Goal: Task Accomplishment & Management: Complete application form

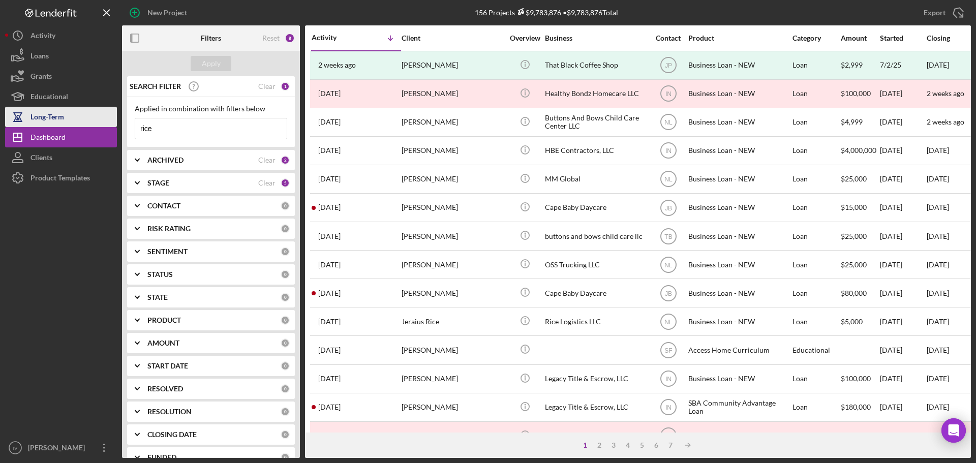
drag, startPoint x: 126, startPoint y: 131, endPoint x: 81, endPoint y: 125, distance: 44.6
click at [81, 125] on div "New Project 156 Projects $9,783,876 • $9,783,876 Total rice Export Icon/Export …" at bounding box center [488, 229] width 966 height 458
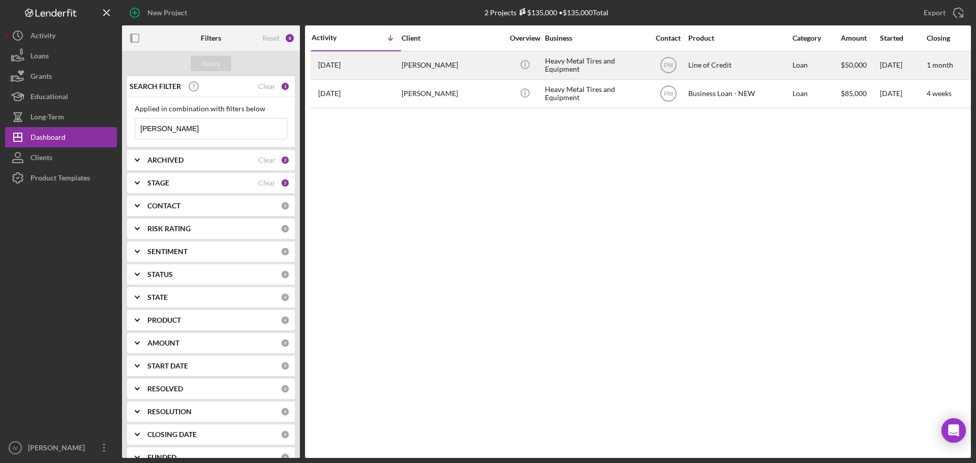
type input "[PERSON_NAME]"
click at [553, 70] on div "Heavy Metal Tires and Equipment" at bounding box center [596, 65] width 102 height 27
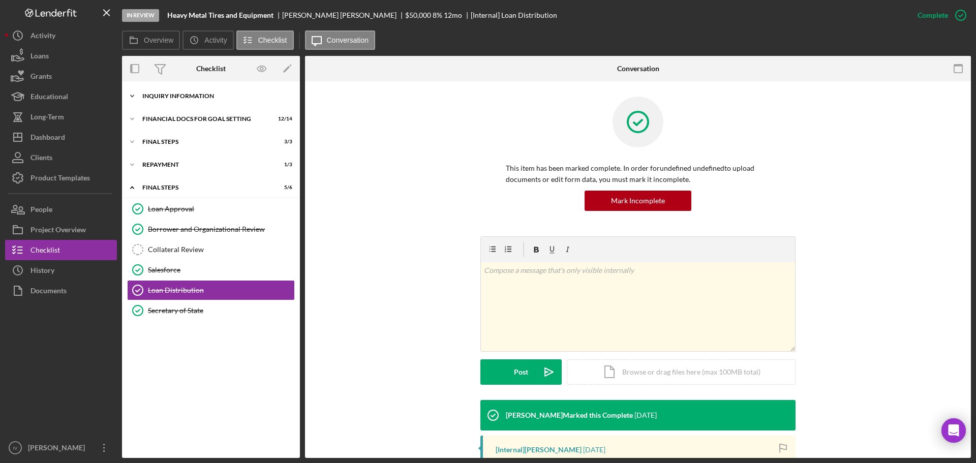
click at [187, 94] on div "INQUIRY INFORMATION" at bounding box center [214, 96] width 145 height 6
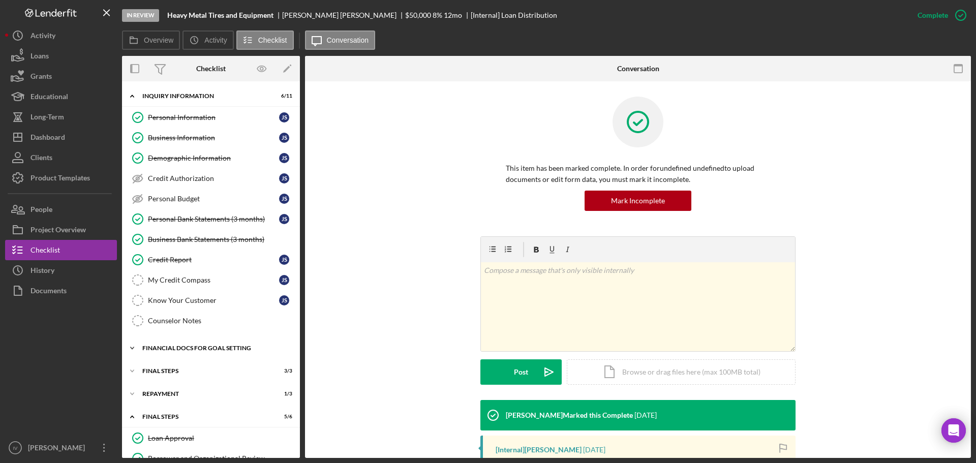
click at [166, 349] on div "Financial Docs for Goal Setting" at bounding box center [214, 348] width 145 height 6
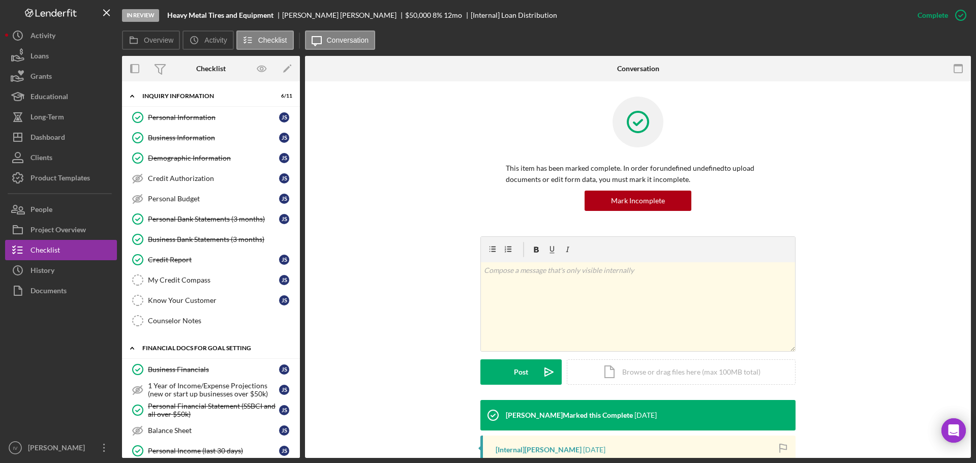
scroll to position [305, 0]
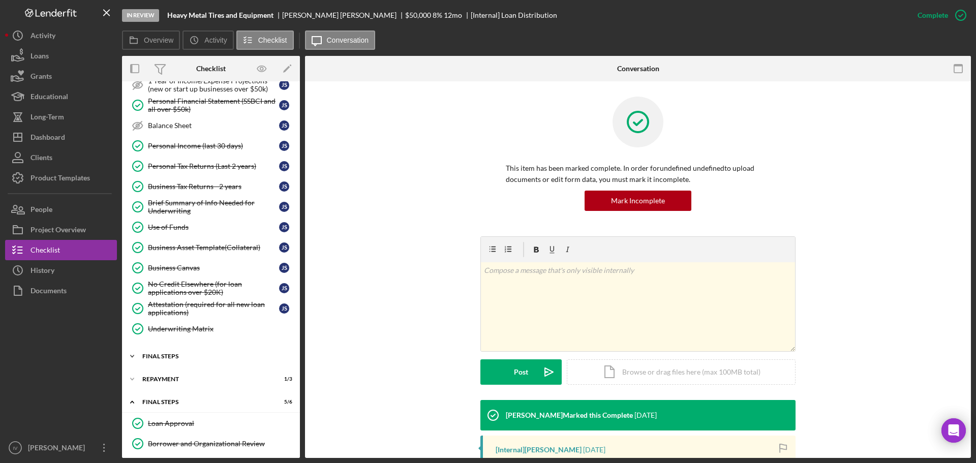
click at [168, 361] on div "Icon/Expander FINAL STEPS 3 / 3" at bounding box center [211, 356] width 178 height 20
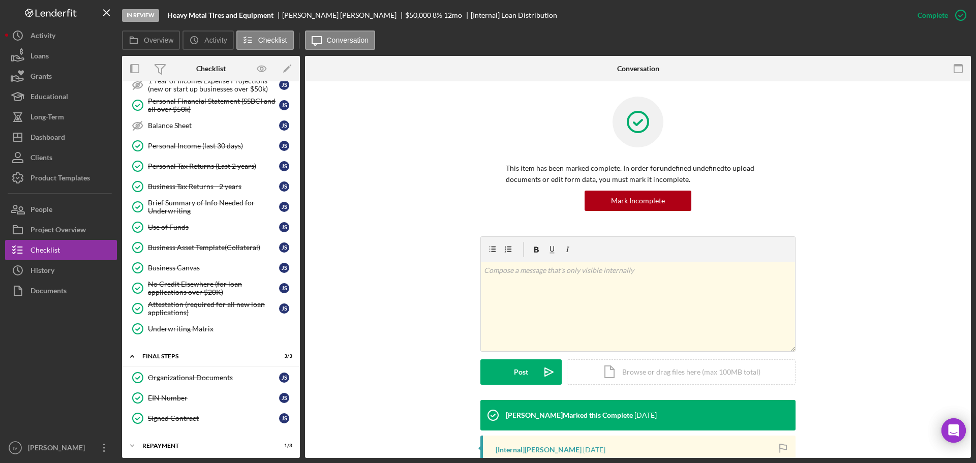
scroll to position [459, 0]
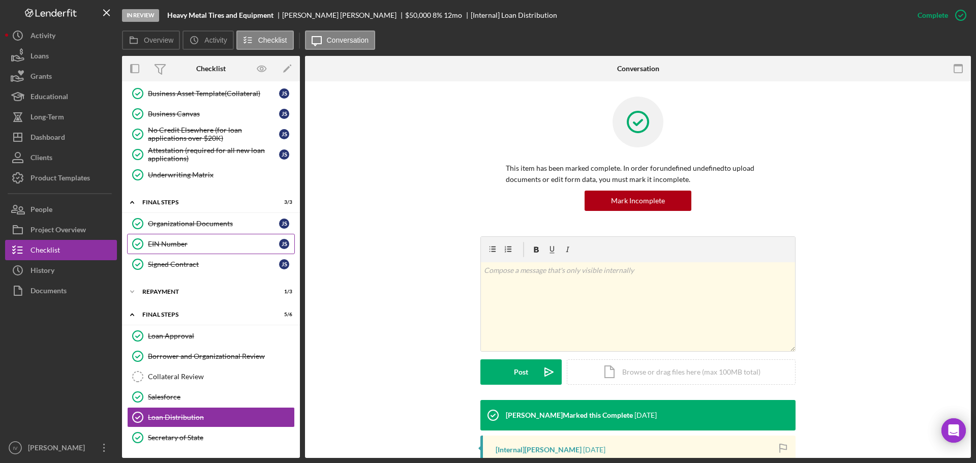
click at [187, 245] on div "EIN Number" at bounding box center [213, 244] width 131 height 8
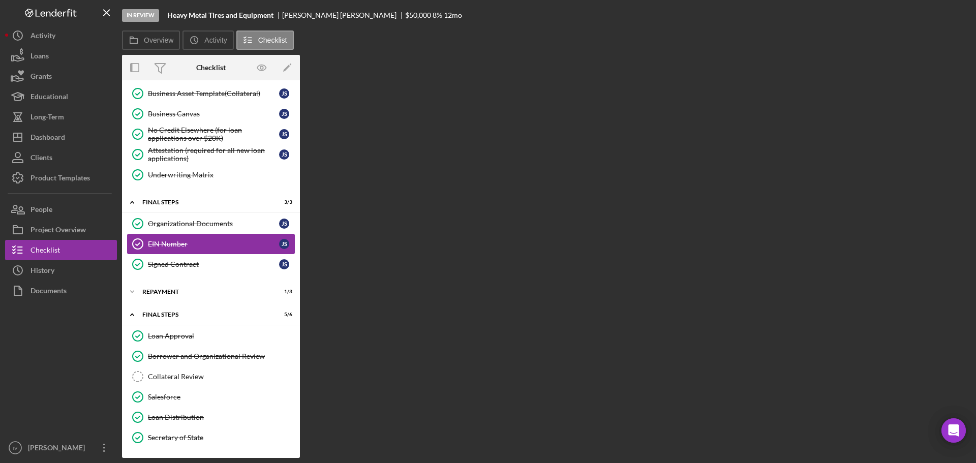
scroll to position [459, 0]
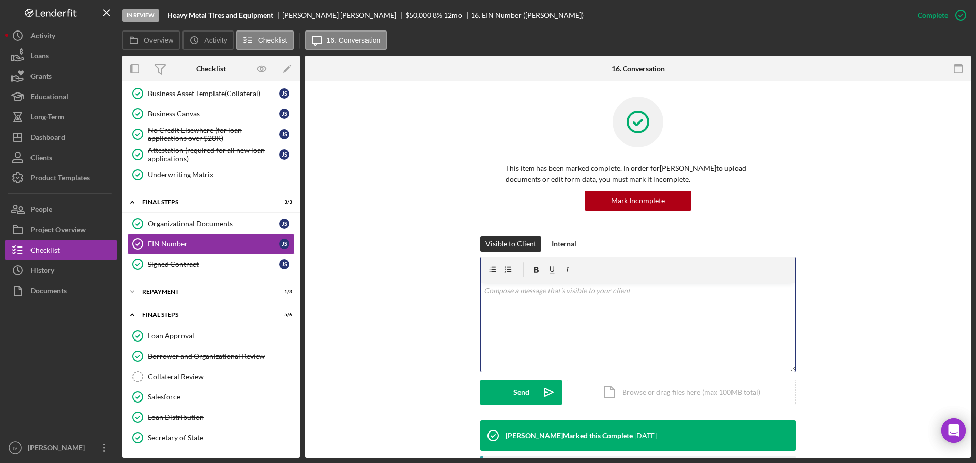
click at [722, 308] on div "v Color teal Color pink Remove color Add row above Add row below Add column bef…" at bounding box center [638, 327] width 314 height 89
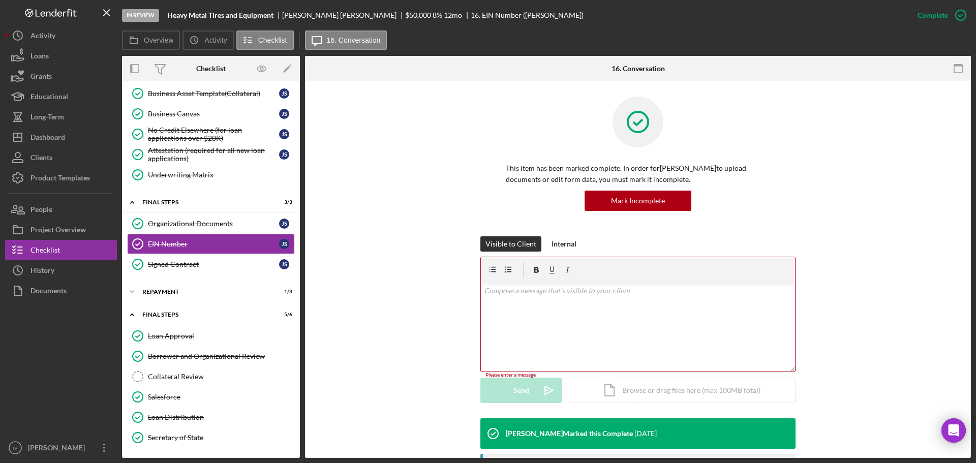
scroll to position [105, 0]
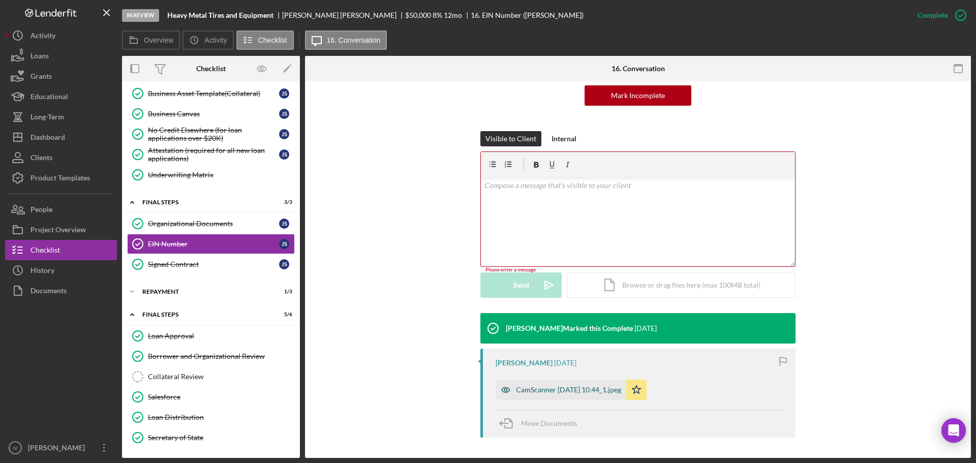
click at [552, 392] on div "CamScanner [DATE] 10.44_1.jpeg" at bounding box center [568, 390] width 105 height 8
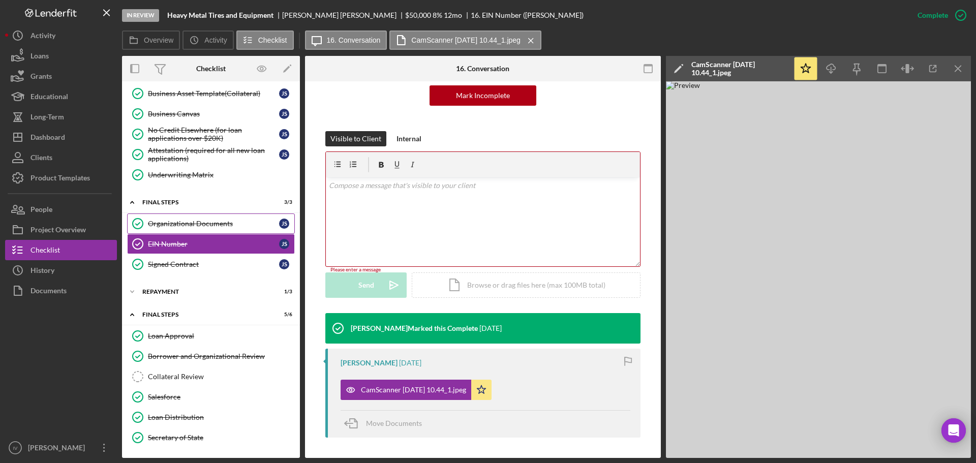
click at [169, 220] on div "Organizational Documents" at bounding box center [213, 224] width 131 height 8
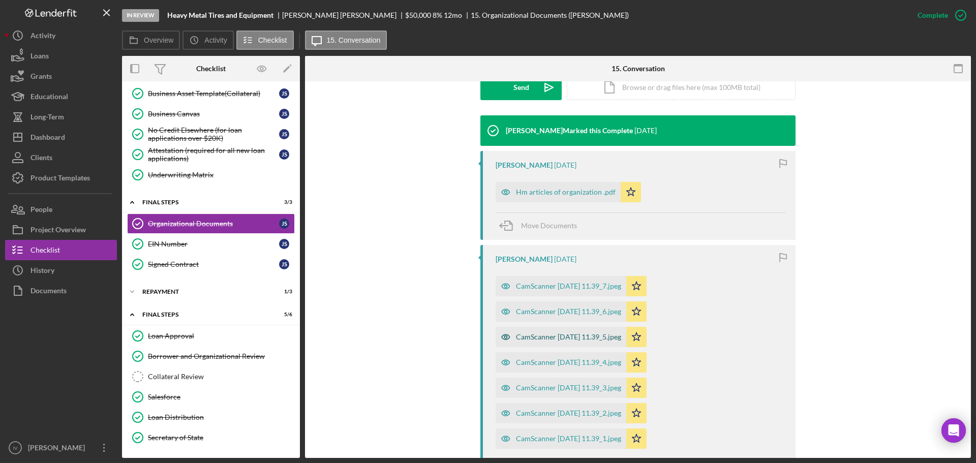
scroll to position [411, 0]
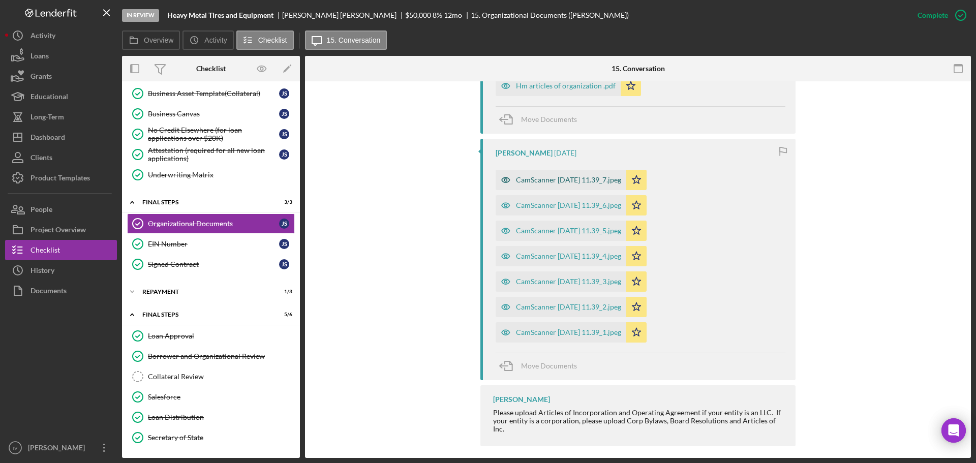
click at [565, 178] on div "CamScanner [DATE] 11.39_7.jpeg" at bounding box center [568, 180] width 105 height 8
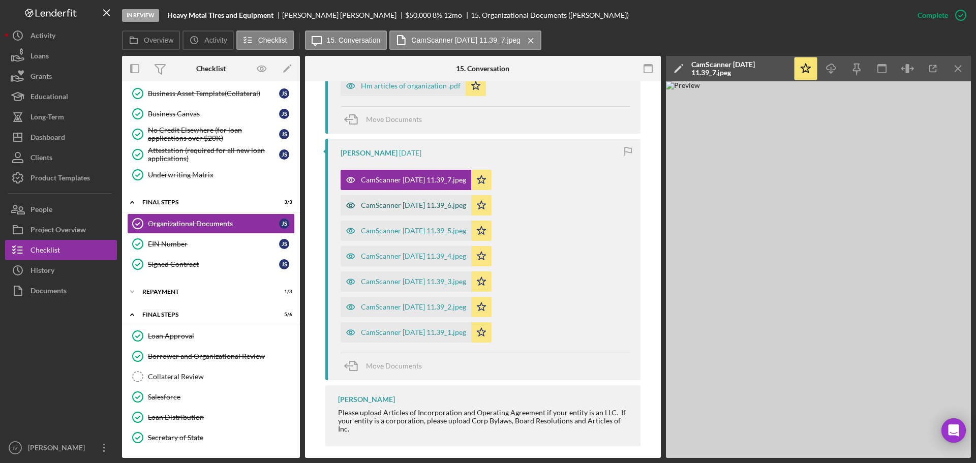
click at [422, 209] on div "CamScanner [DATE] 11.39_6.jpeg" at bounding box center [413, 205] width 105 height 8
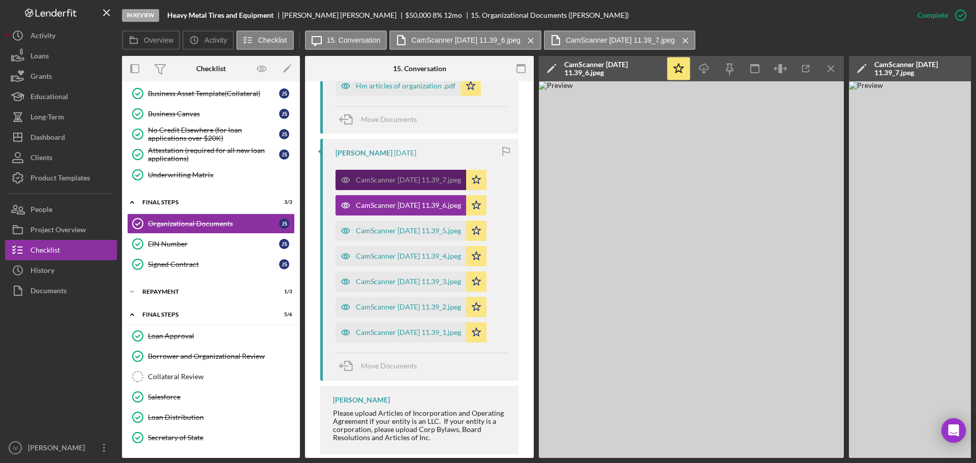
click at [423, 185] on div "CamScanner [DATE] 11.39_7.jpeg" at bounding box center [401, 180] width 131 height 20
click at [831, 70] on icon "Icon/Menu Close" at bounding box center [831, 68] width 23 height 23
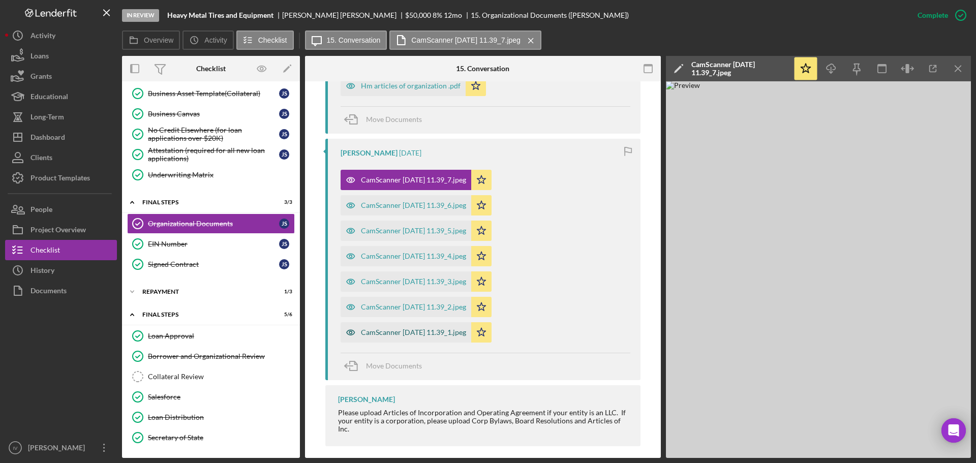
click at [372, 342] on div "CamScanner [DATE] 11.39_1.jpeg" at bounding box center [406, 332] width 131 height 20
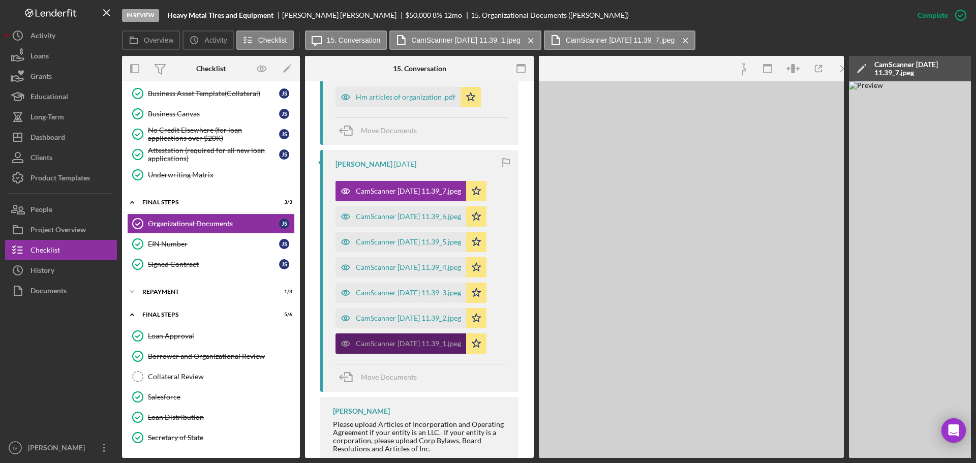
scroll to position [422, 0]
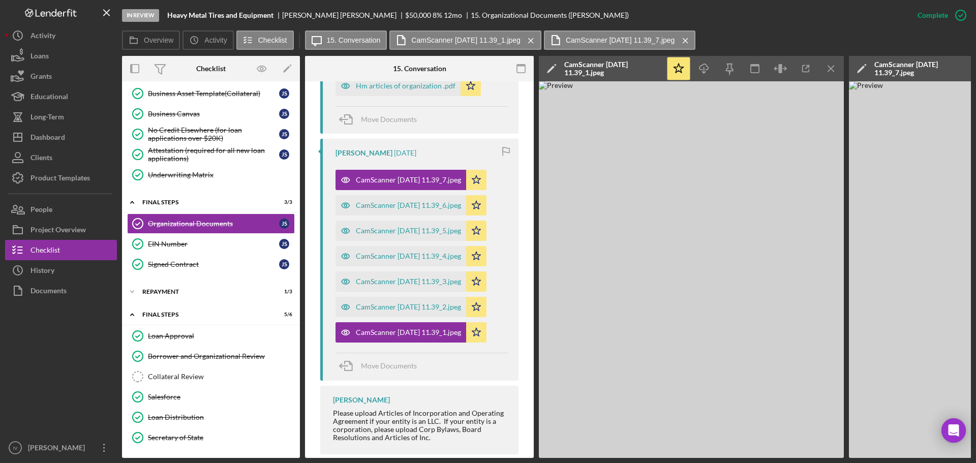
click at [632, 177] on img at bounding box center [691, 269] width 305 height 377
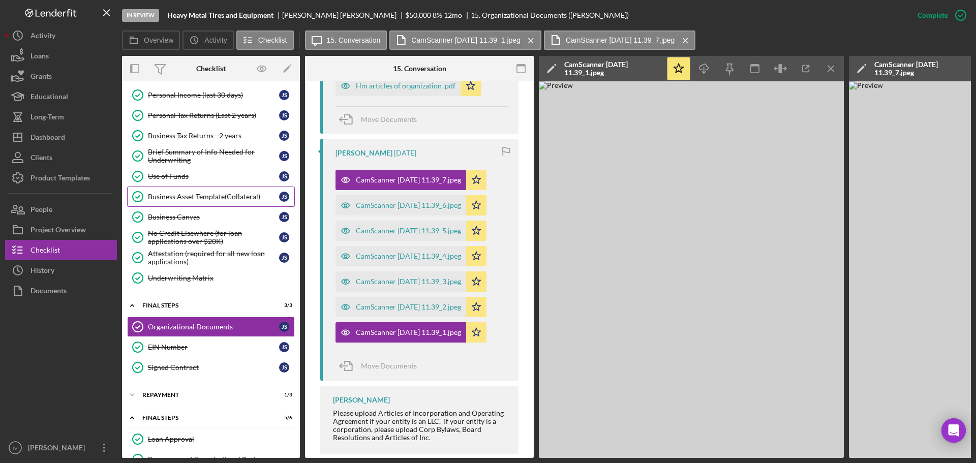
scroll to position [458, 0]
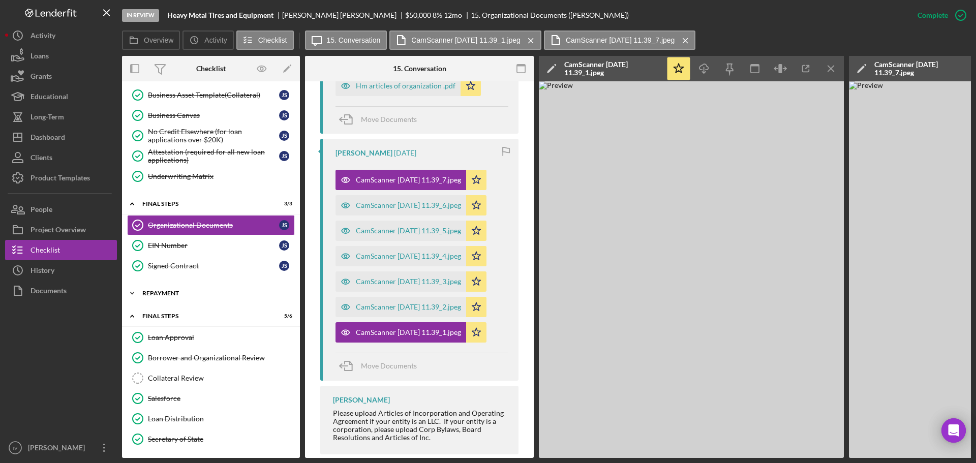
click at [169, 294] on div "Repayment" at bounding box center [214, 293] width 145 height 6
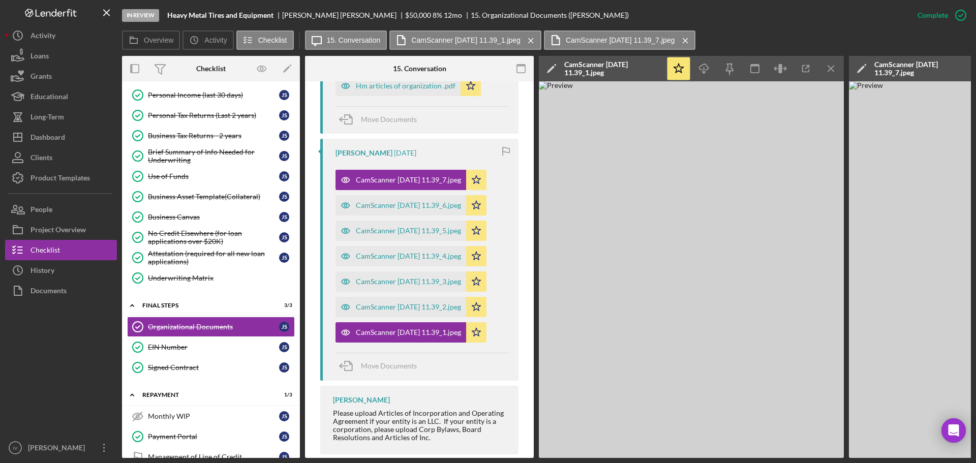
scroll to position [529, 0]
